Goal: Contribute content: Contribute content

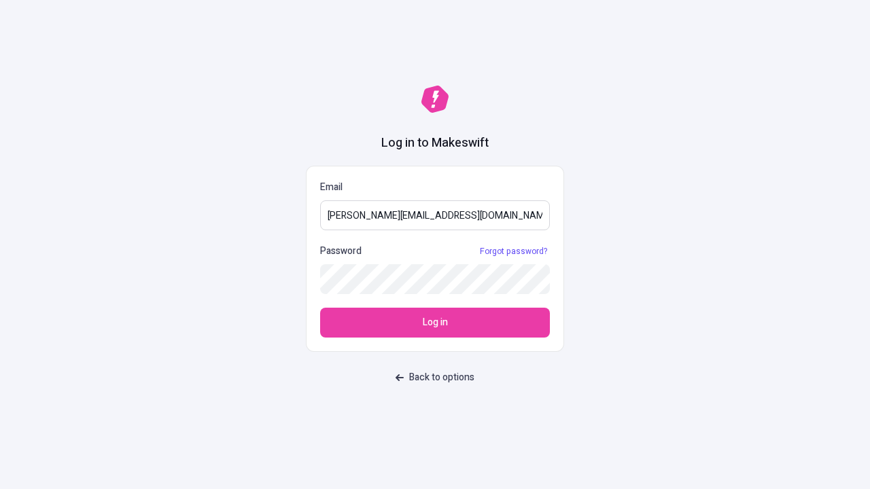
type input "sasha+test-ui@makeswift.com"
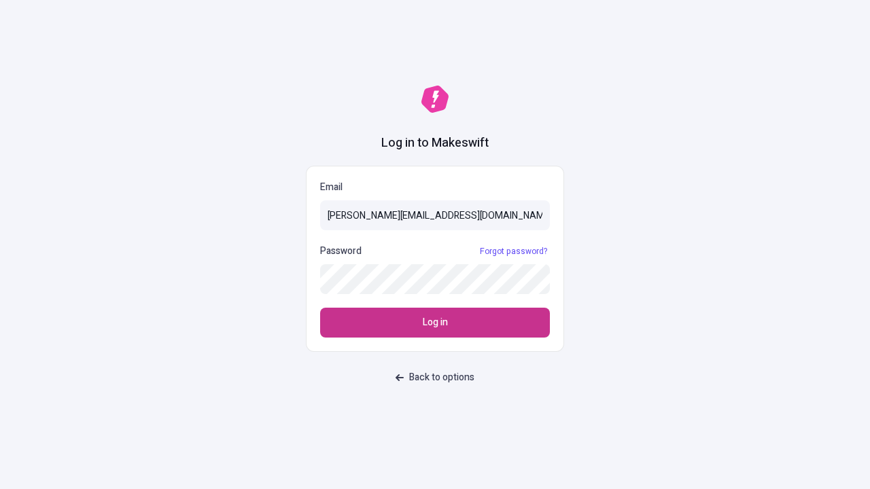
click at [435, 323] on span "Log in" at bounding box center [435, 322] width 25 height 15
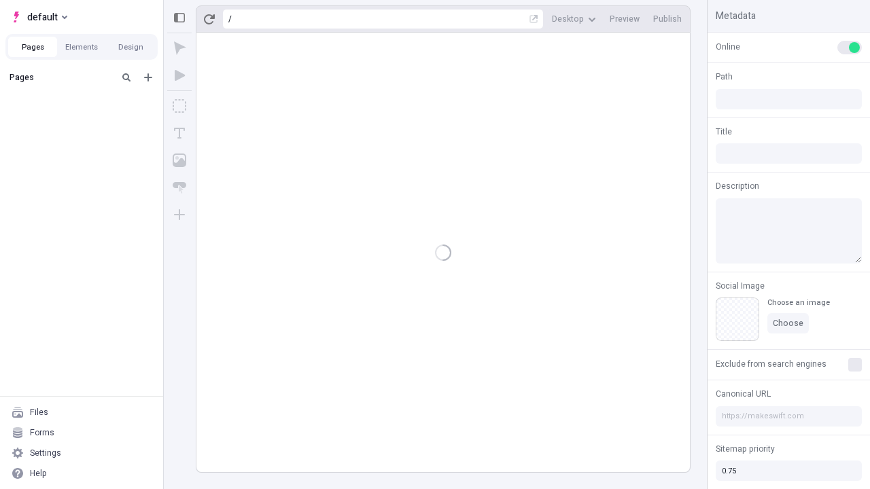
type input "/deep-link-curis"
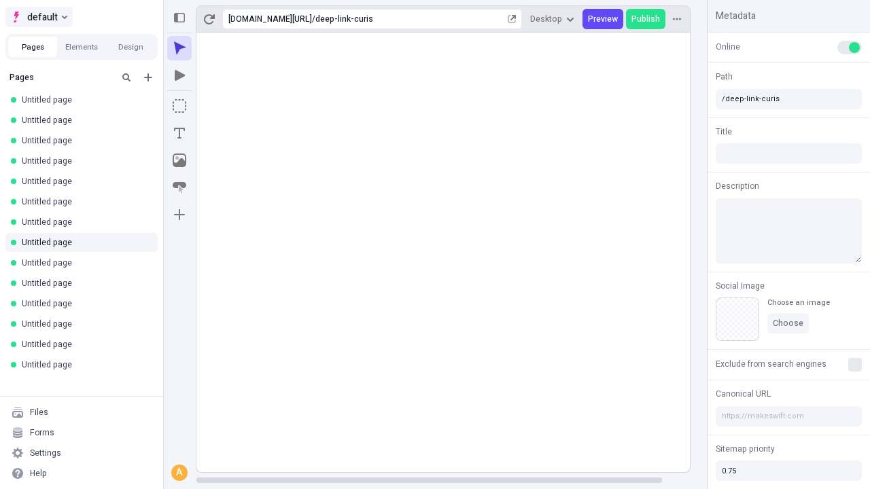
click at [38, 17] on span "default" at bounding box center [42, 17] width 31 height 16
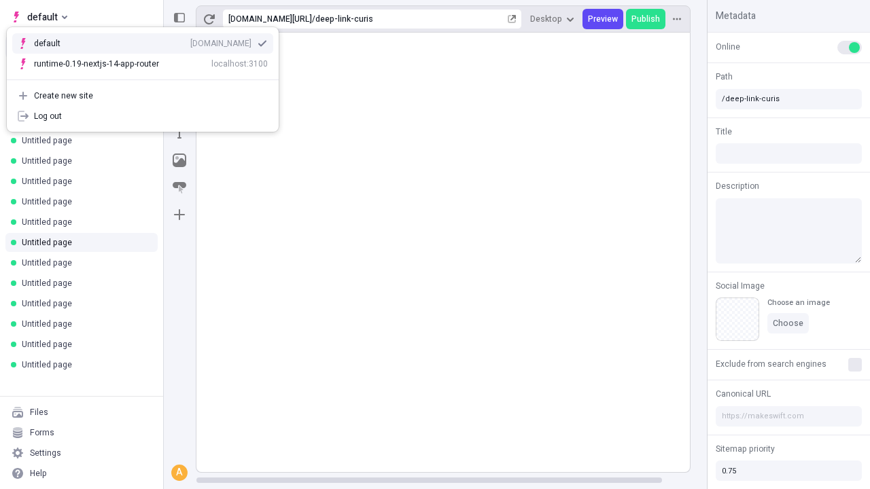
click at [190, 41] on div "[DOMAIN_NAME]" at bounding box center [220, 43] width 61 height 11
click at [148, 77] on icon "Add new" at bounding box center [148, 77] width 8 height 8
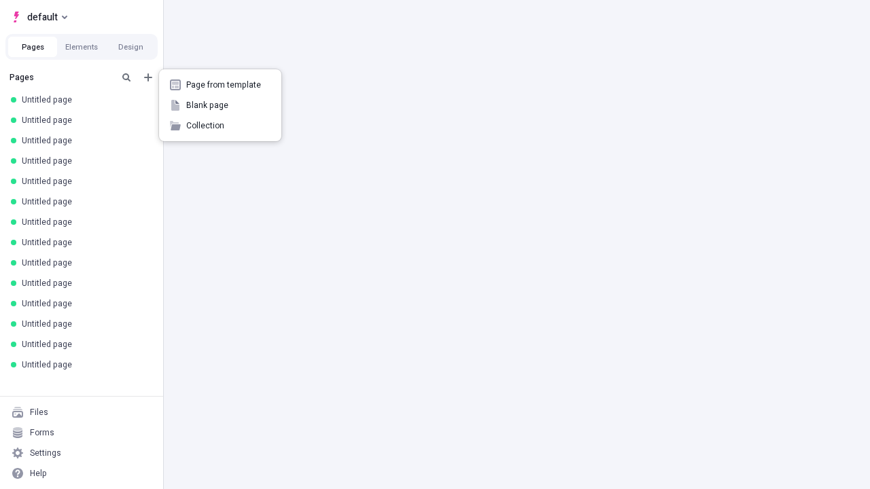
click at [220, 105] on span "Blank page" at bounding box center [228, 105] width 84 height 11
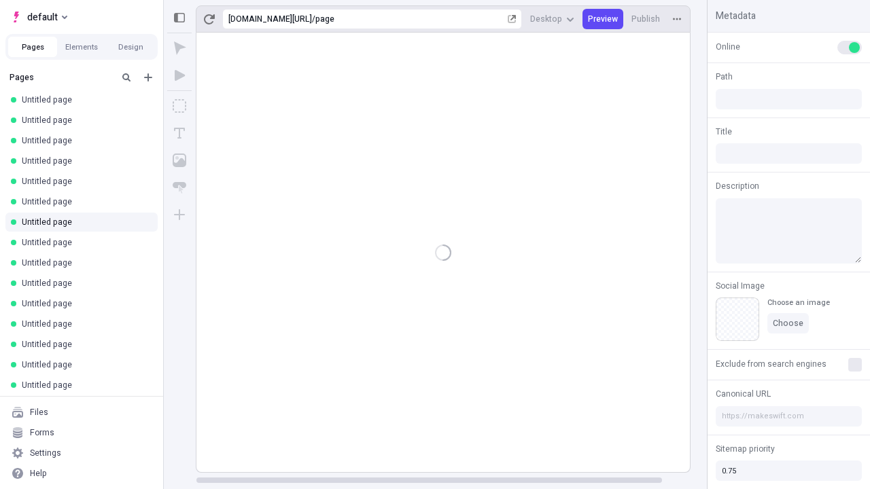
type input "/page"
click at [179, 106] on icon "Box" at bounding box center [180, 106] width 14 height 14
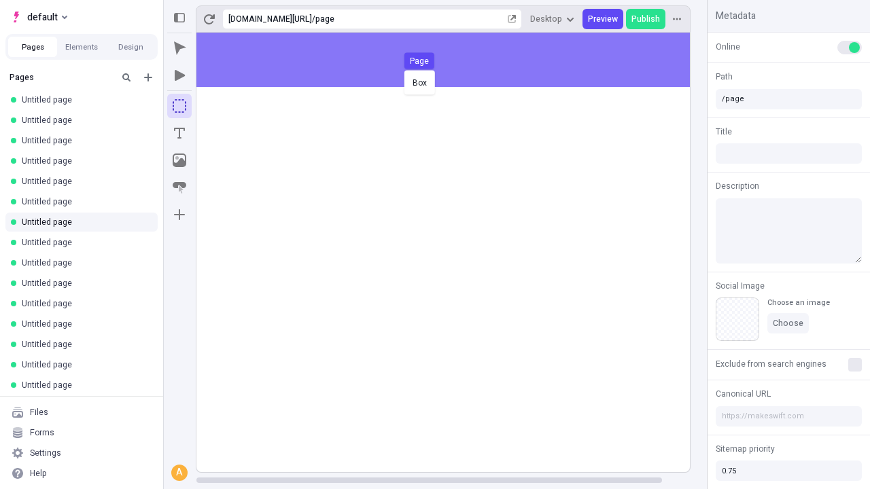
click at [457, 60] on div "Box Page" at bounding box center [435, 244] width 870 height 489
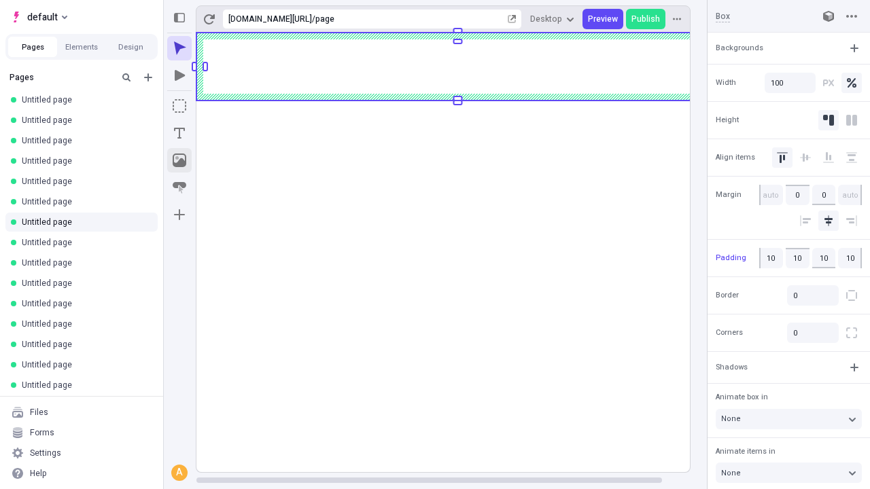
click at [179, 160] on icon "Image" at bounding box center [180, 161] width 14 height 14
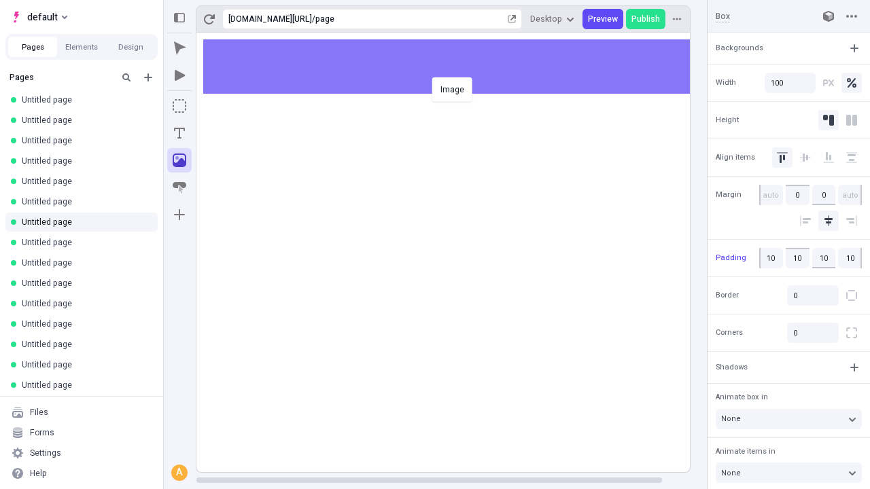
click at [457, 67] on div "Image" at bounding box center [435, 244] width 870 height 489
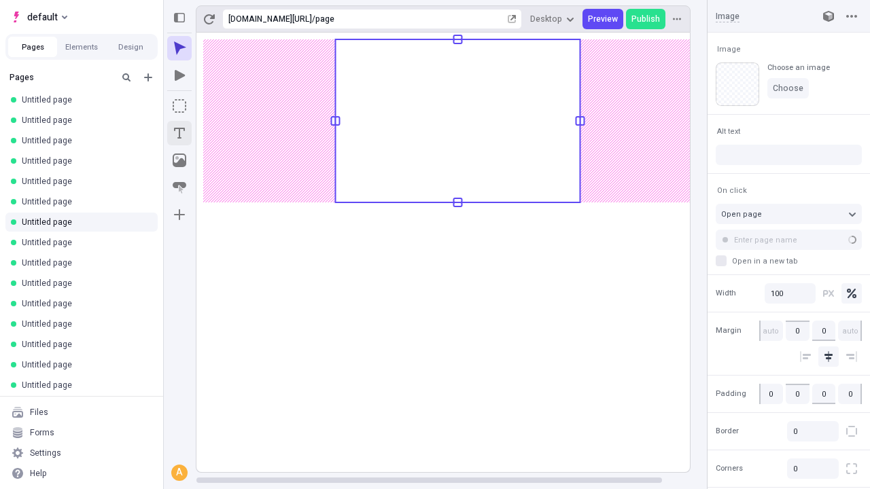
click at [179, 133] on icon "Text" at bounding box center [179, 133] width 11 height 11
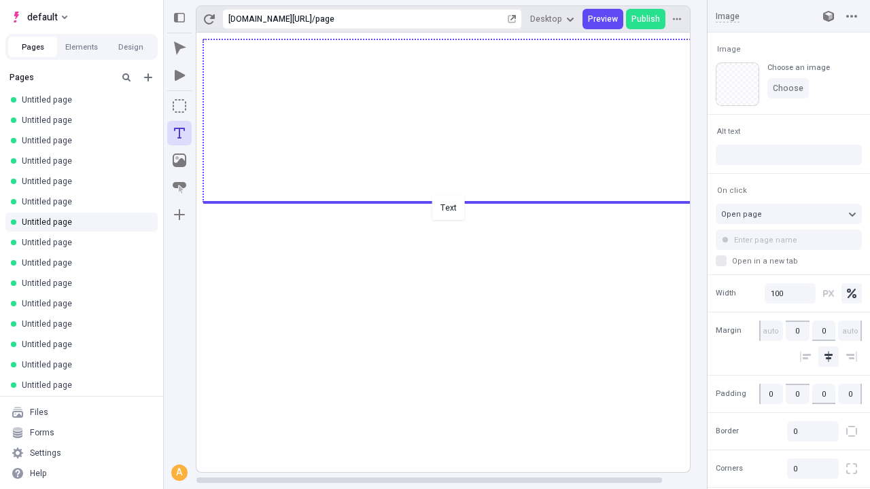
click at [457, 201] on div "Text" at bounding box center [435, 244] width 870 height 489
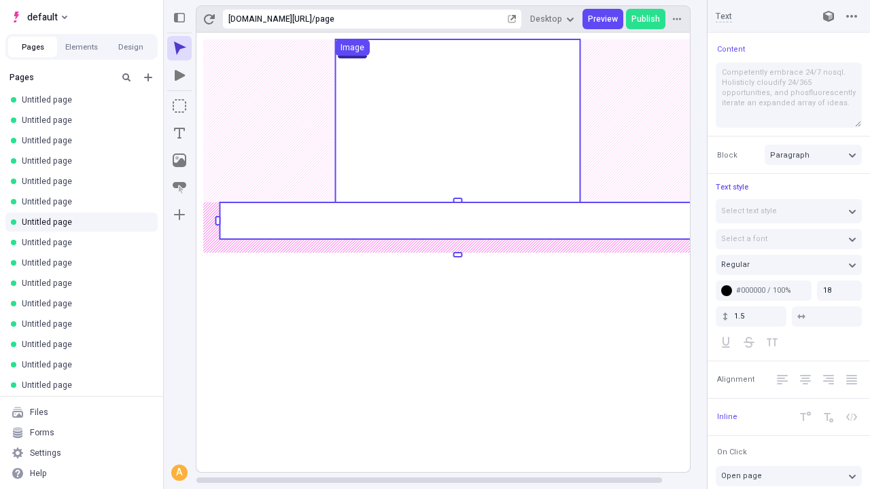
click at [457, 221] on rect at bounding box center [457, 220] width 476 height 37
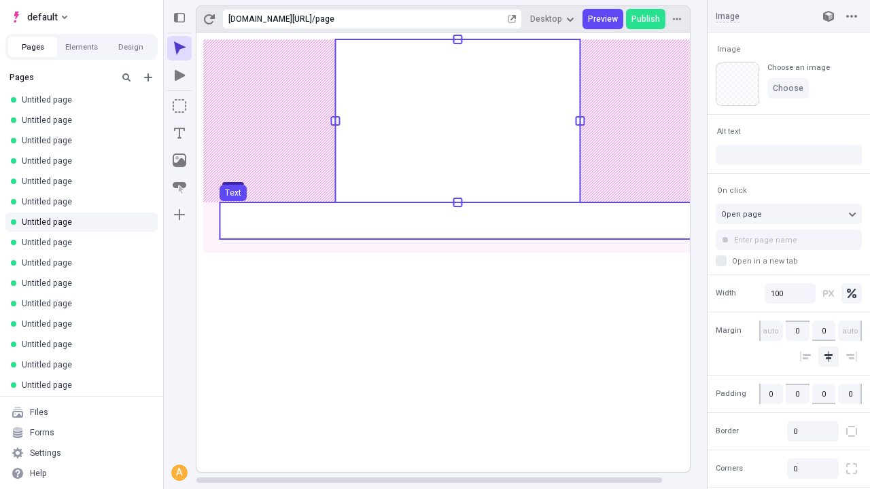
click at [457, 221] on use at bounding box center [457, 220] width 476 height 37
click at [457, 221] on rect at bounding box center [457, 253] width 522 height 440
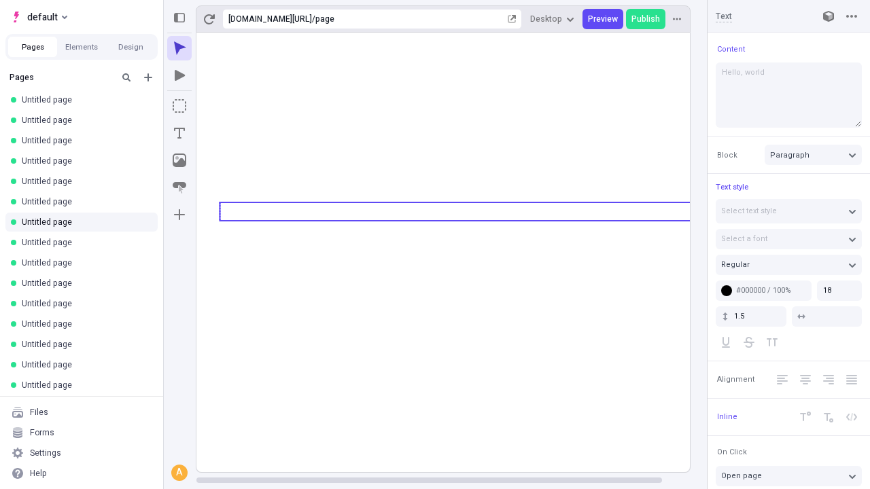
type textarea "Hello, world!"
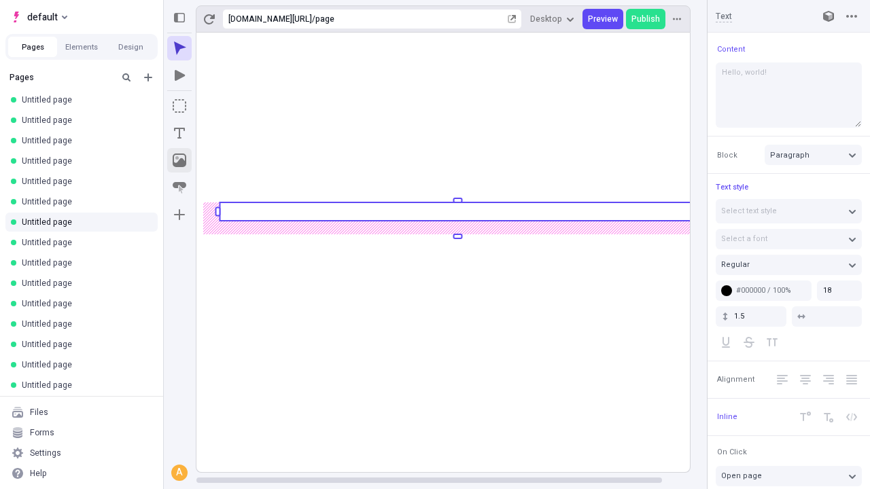
click at [179, 160] on icon "Image" at bounding box center [180, 161] width 14 height 14
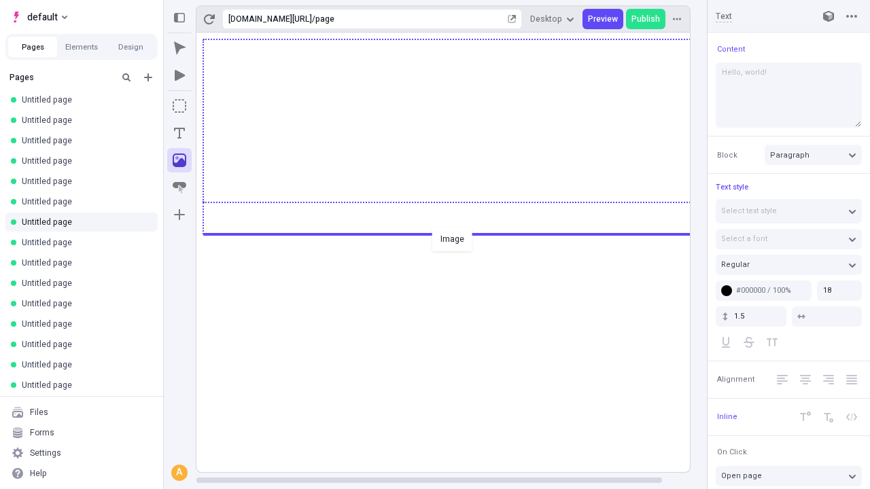
click at [457, 233] on div "Image" at bounding box center [435, 244] width 870 height 489
